Goal: Information Seeking & Learning: Find specific fact

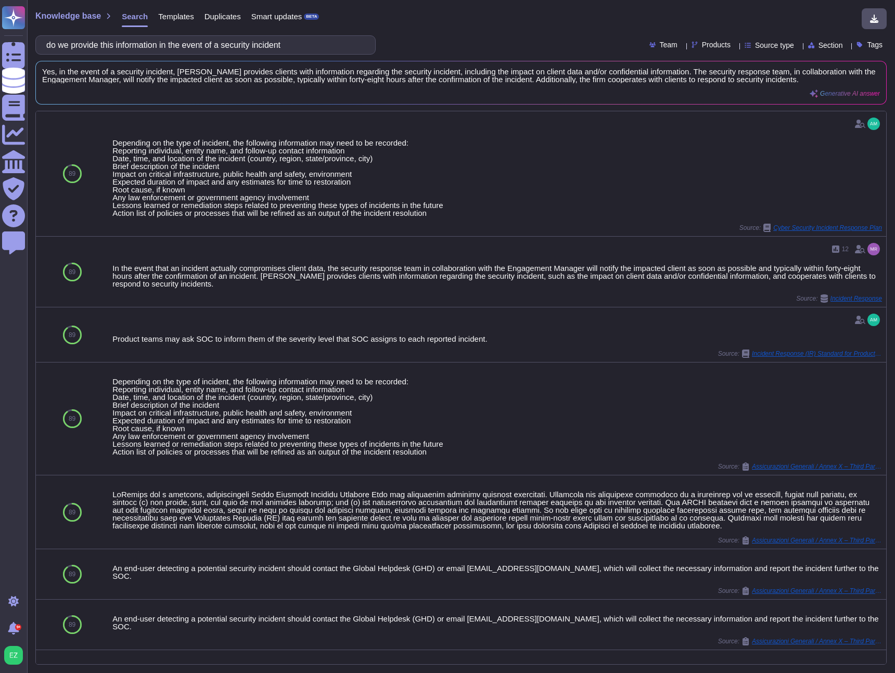
click at [206, 58] on div "Knowledge base Search Templates Duplicates Smart updates BETA do we provide thi…" at bounding box center [461, 336] width 868 height 673
click at [207, 56] on div "Knowledge base Search Templates Duplicates Smart updates BETA do we provide thi…" at bounding box center [461, 336] width 868 height 673
click at [212, 49] on input "do we provide this information in the event of a security incident" at bounding box center [203, 45] width 324 height 18
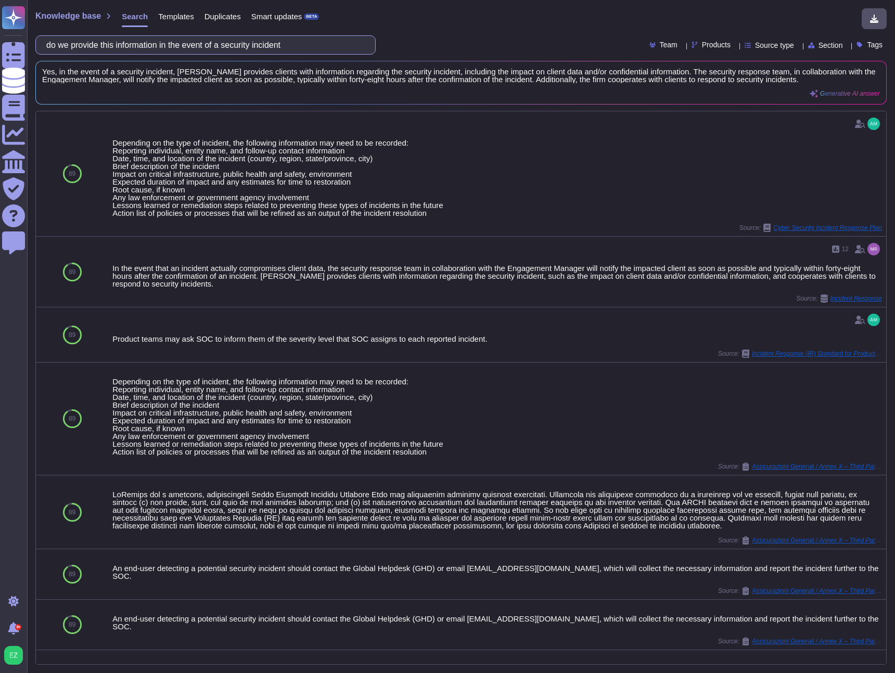
click at [212, 49] on input "do we provide this information in the event of a security incident" at bounding box center [203, 45] width 324 height 18
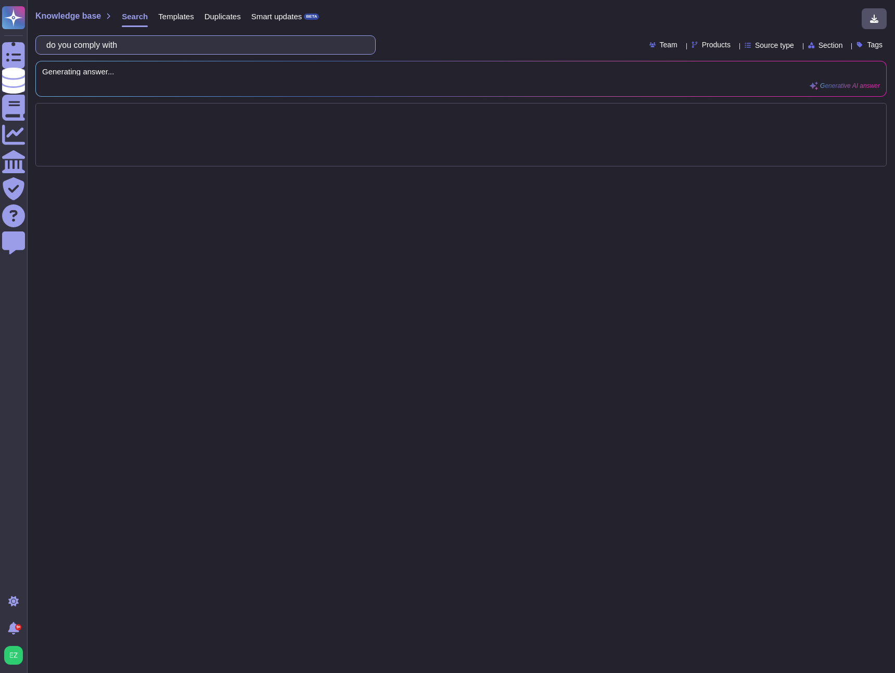
paste input "(b) ISO 27701"
click at [169, 47] on input "do you comply with (b) ISO 27701" at bounding box center [203, 45] width 324 height 18
click at [237, 50] on input "do you comply with ISO 27701" at bounding box center [203, 45] width 324 height 18
type input "do you comply with ISO 27701"
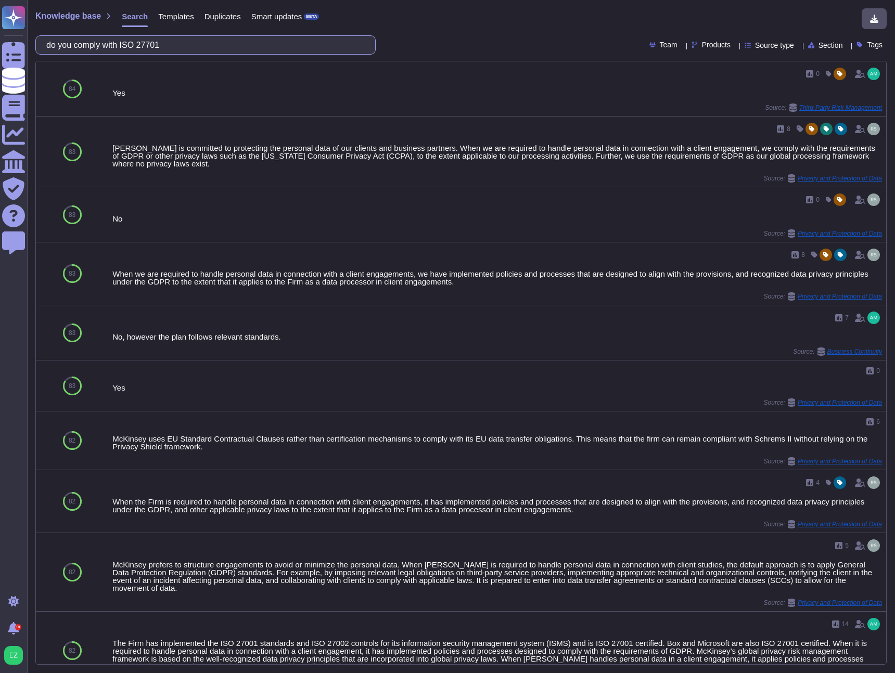
drag, startPoint x: 211, startPoint y: 43, endPoint x: 147, endPoint y: 46, distance: 63.6
click at [147, 46] on input "do you comply with ISO 27701" at bounding box center [203, 45] width 324 height 18
